Goal: Task Accomplishment & Management: Use online tool/utility

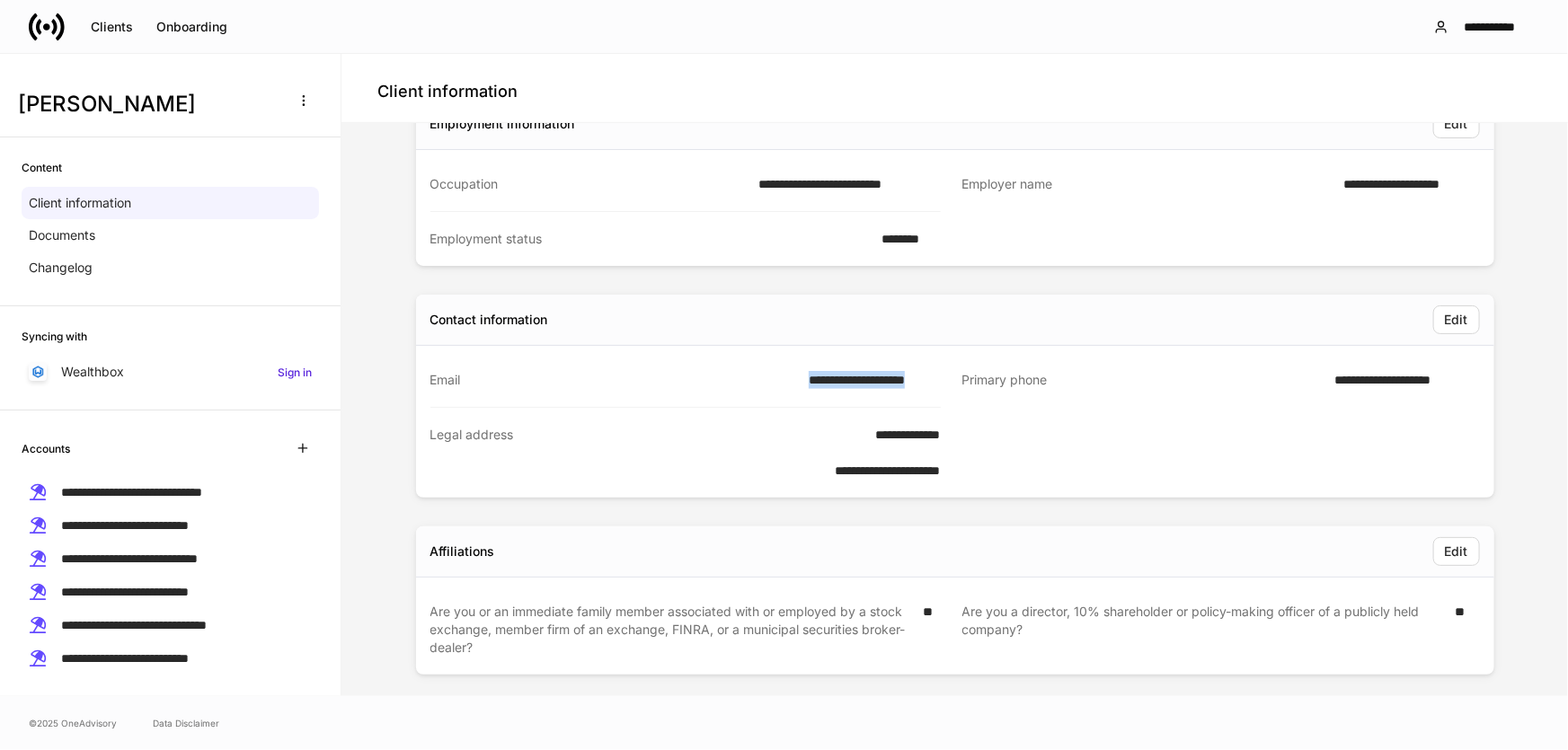
click at [52, 24] on icon at bounding box center [47, 27] width 36 height 36
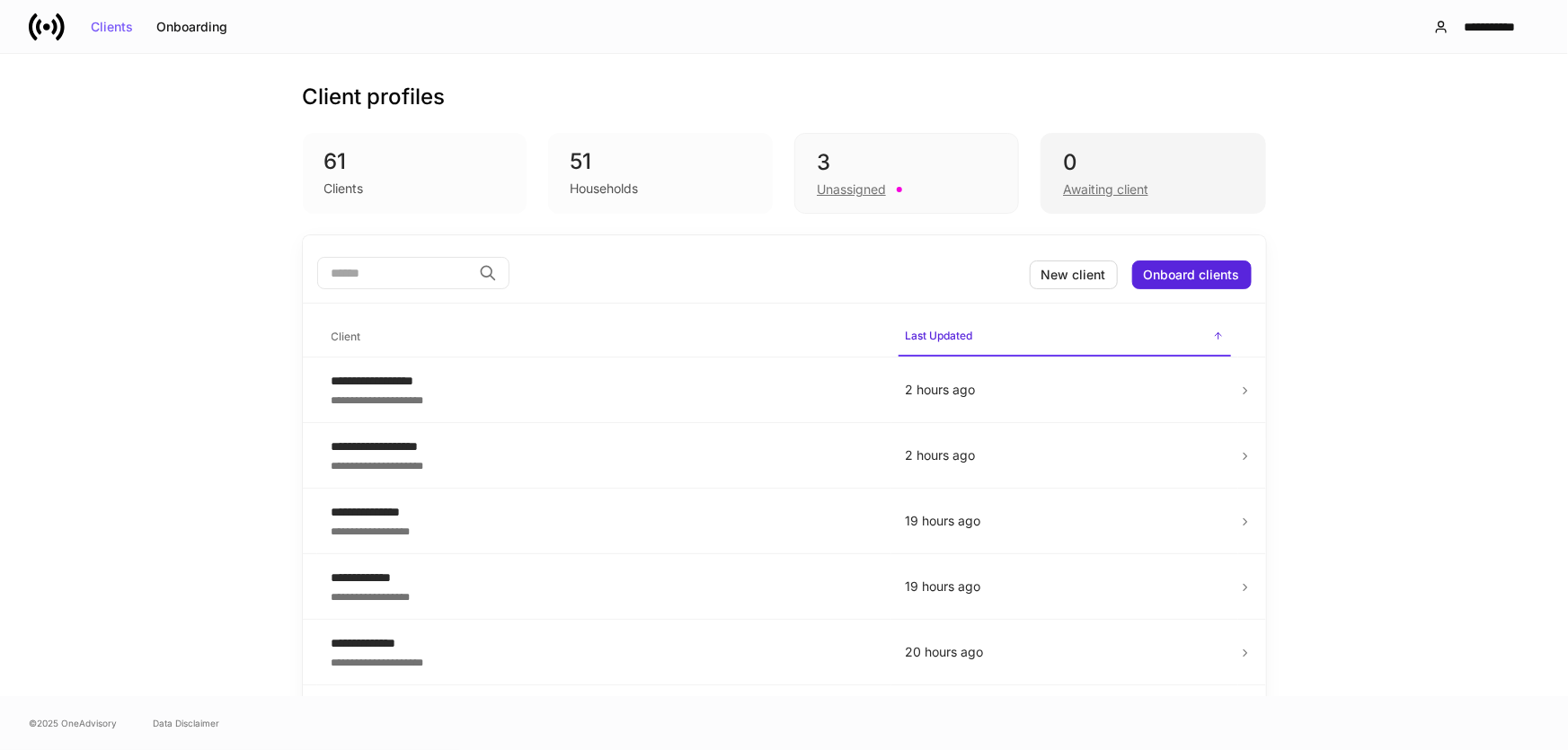
click at [1087, 181] on div "Awaiting client" at bounding box center [1105, 189] width 85 height 18
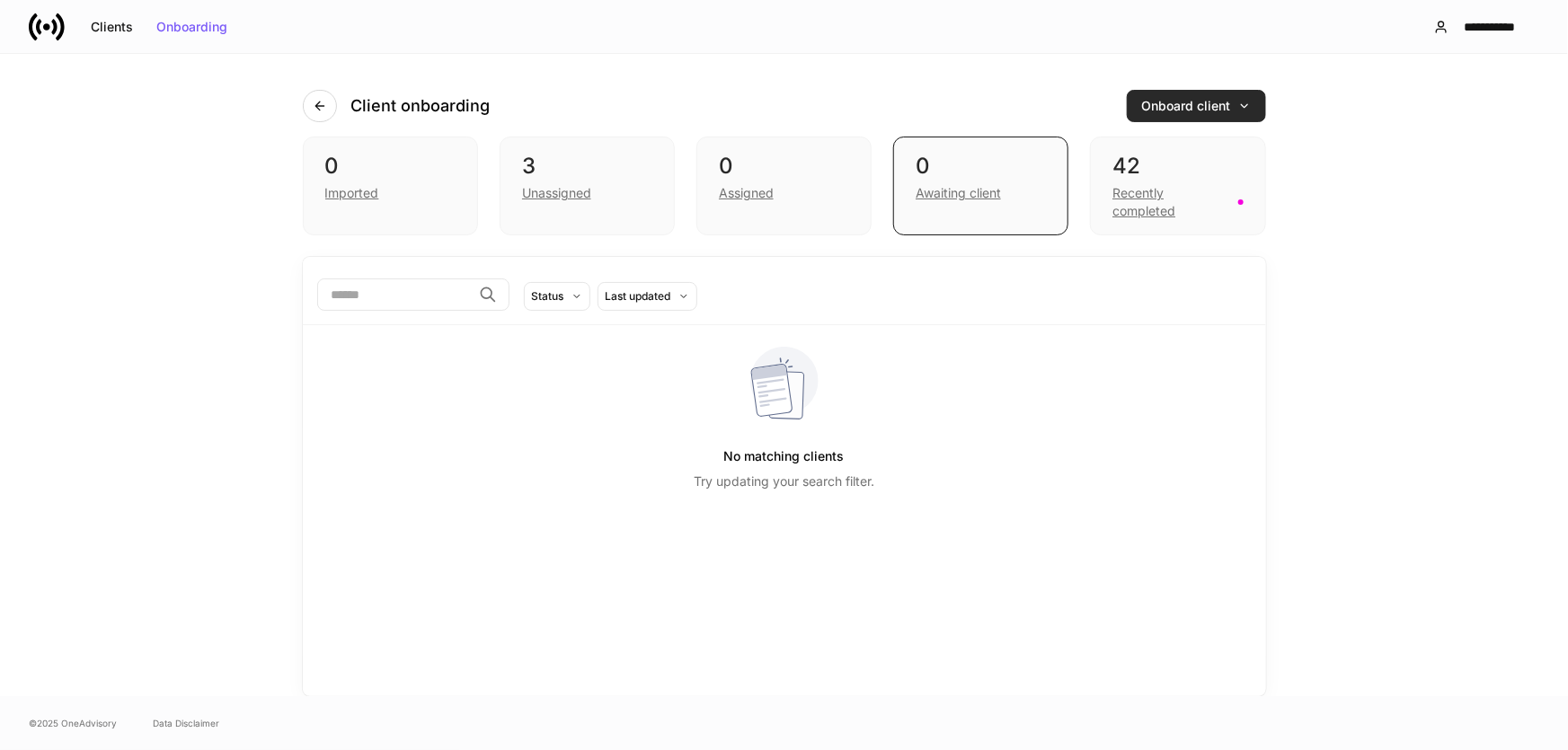
click at [1219, 94] on button "Onboard client" at bounding box center [1196, 106] width 139 height 32
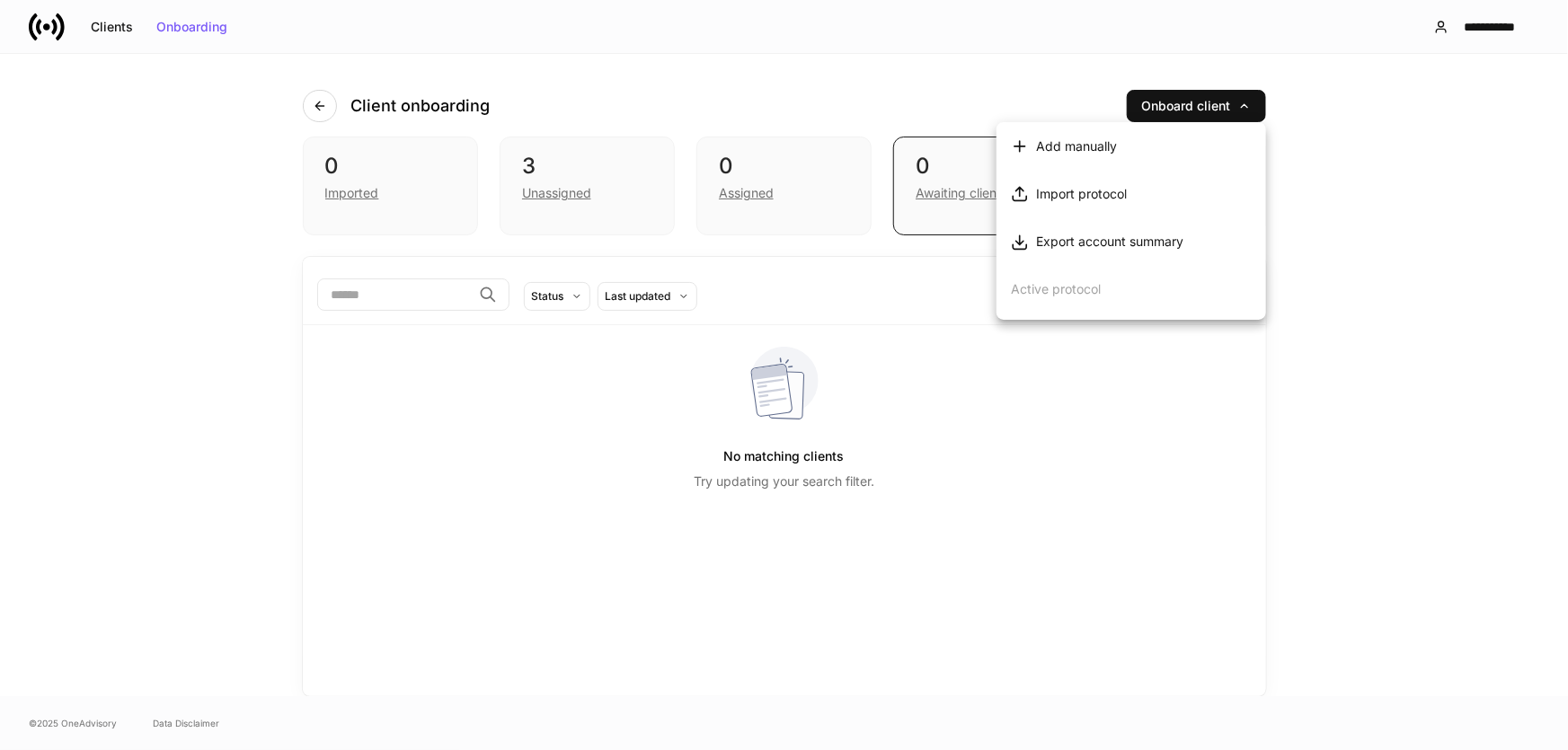
click at [1152, 239] on div "Export account summary" at bounding box center [1109, 241] width 147 height 18
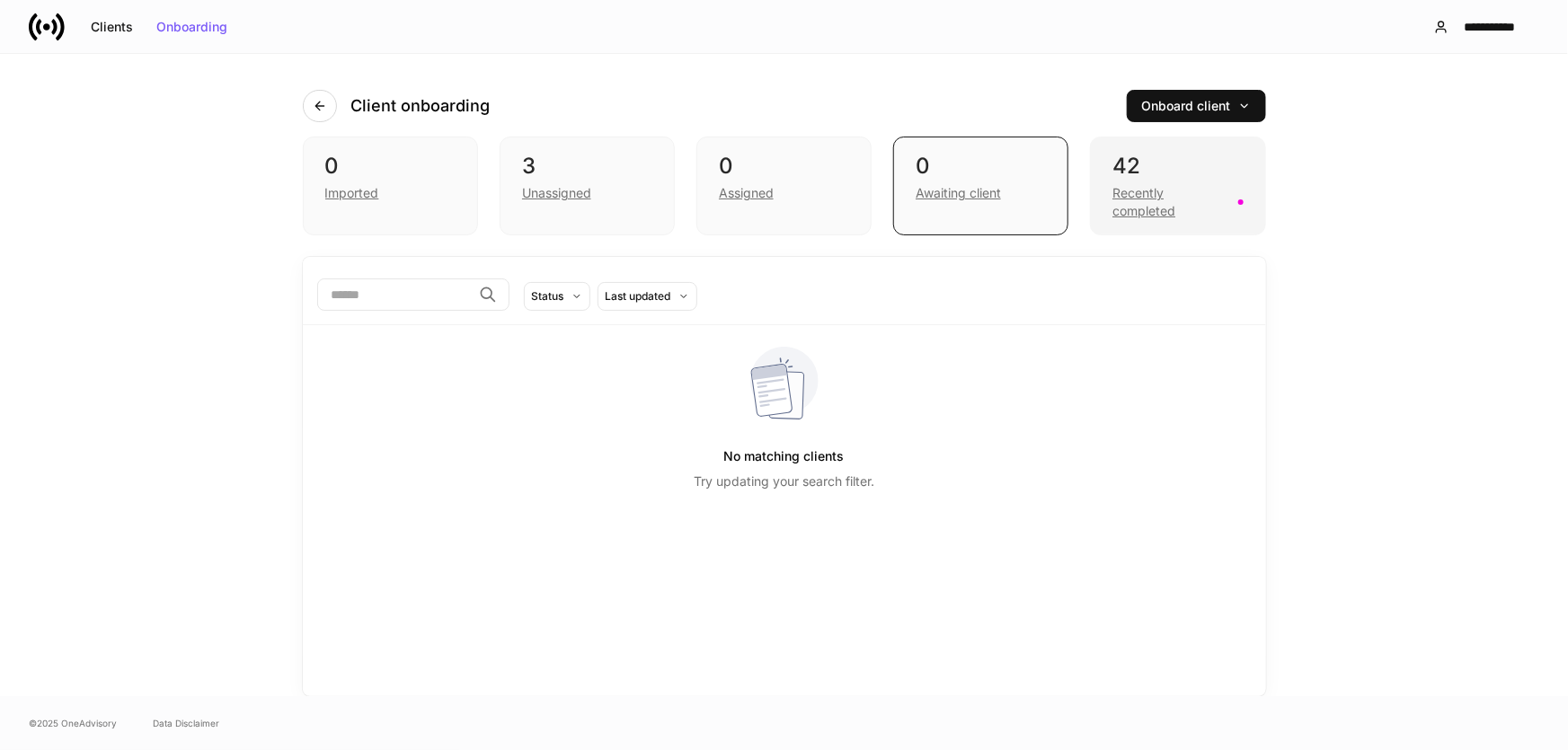
click at [1162, 197] on div "Recently completed" at bounding box center [1170, 202] width 115 height 36
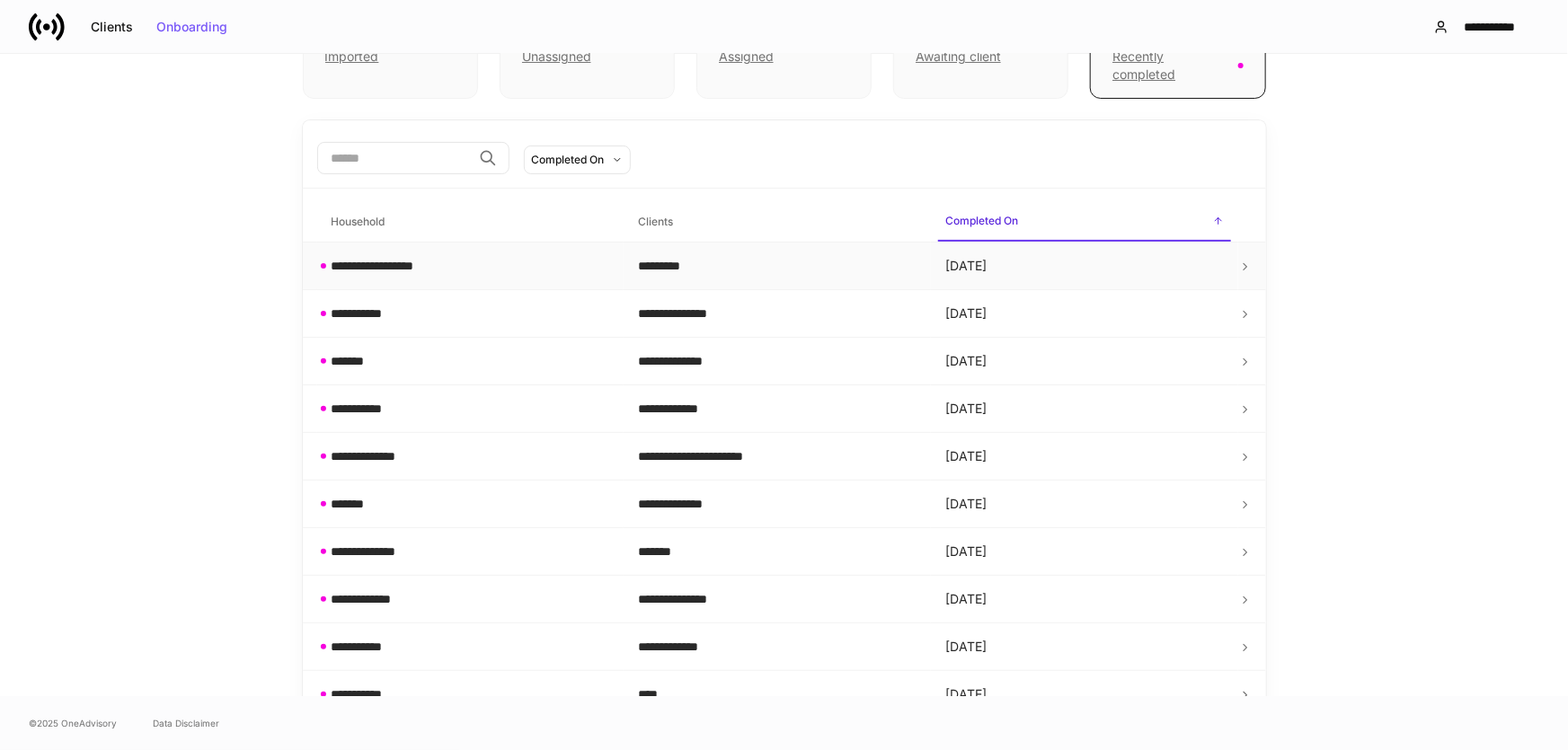
scroll to position [244, 0]
